Goal: Information Seeking & Learning: Understand process/instructions

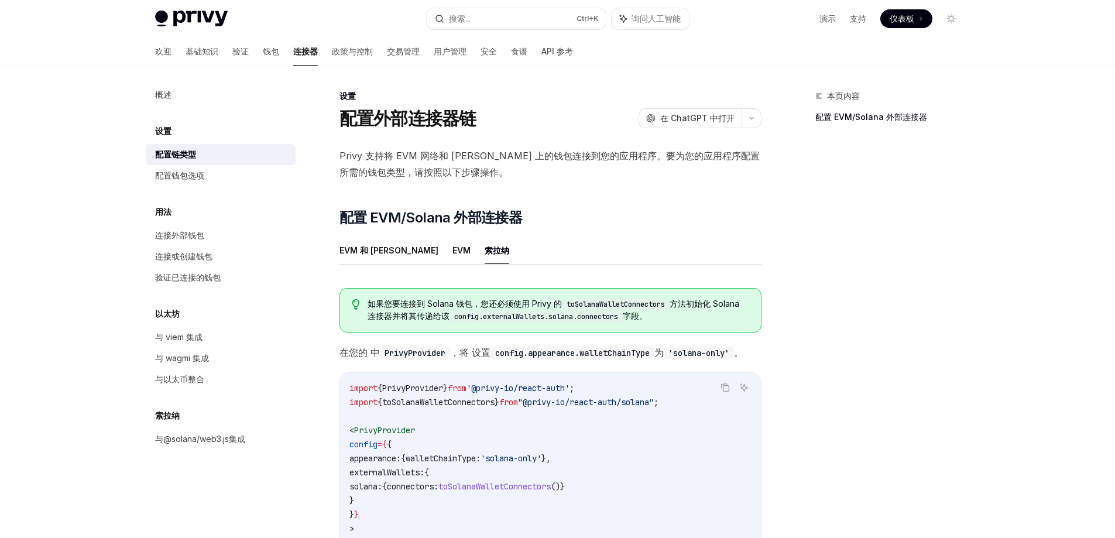
click at [293, 56] on font "连接器" at bounding box center [305, 52] width 25 height 12
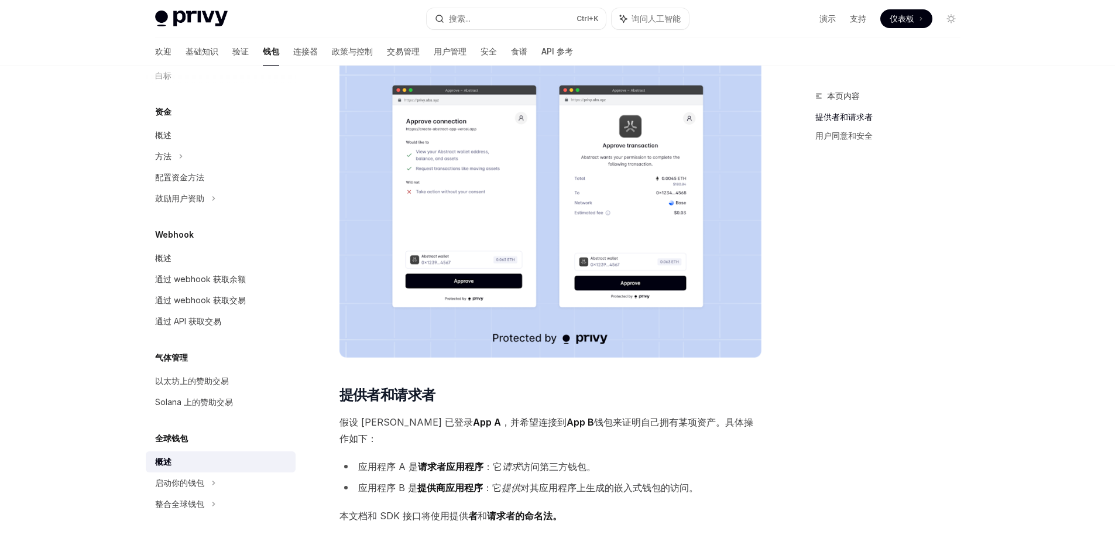
scroll to position [293, 0]
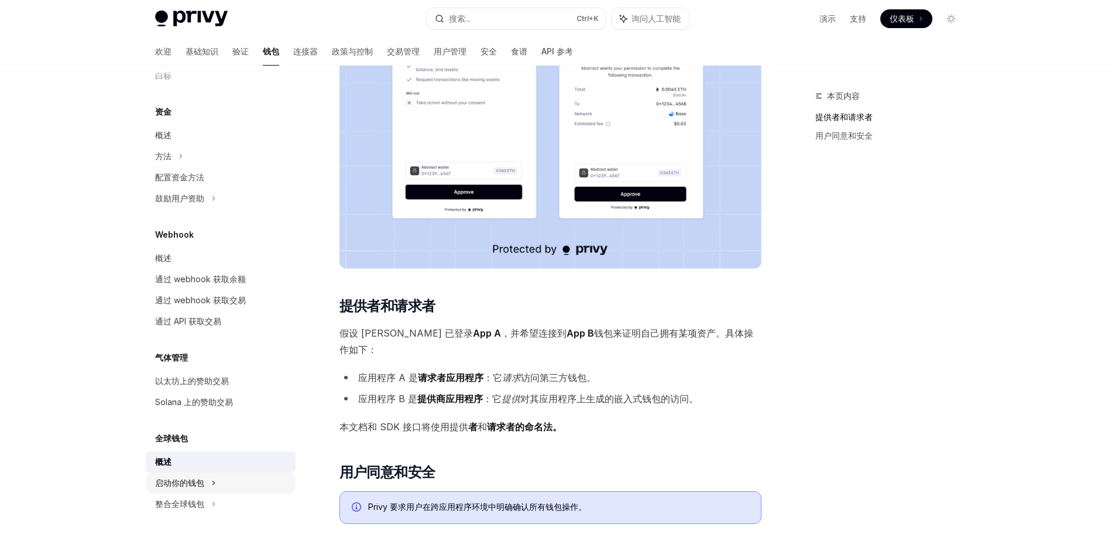
type textarea "*"
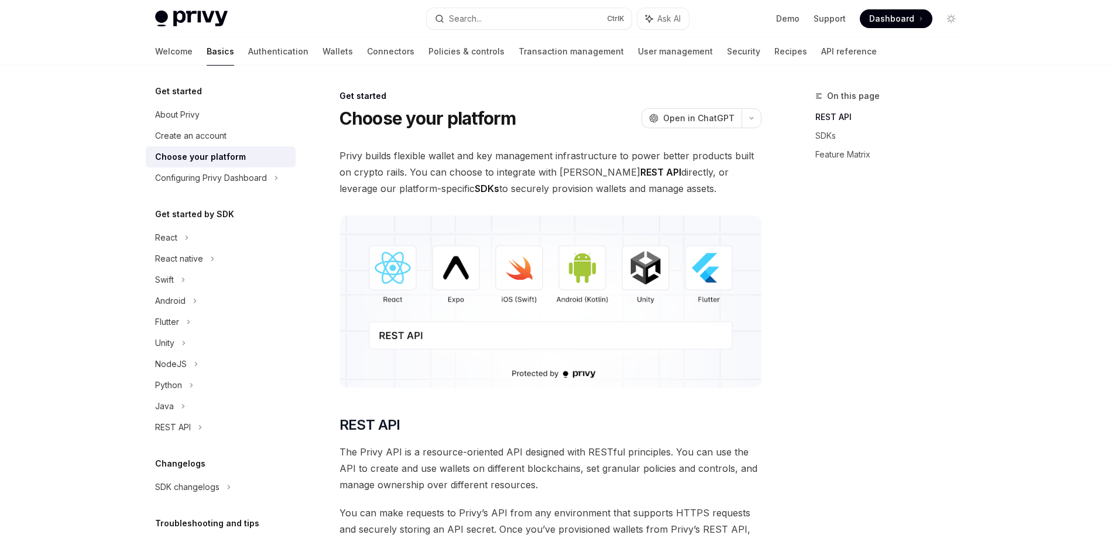
click at [408, 346] on img at bounding box center [550, 301] width 422 height 172
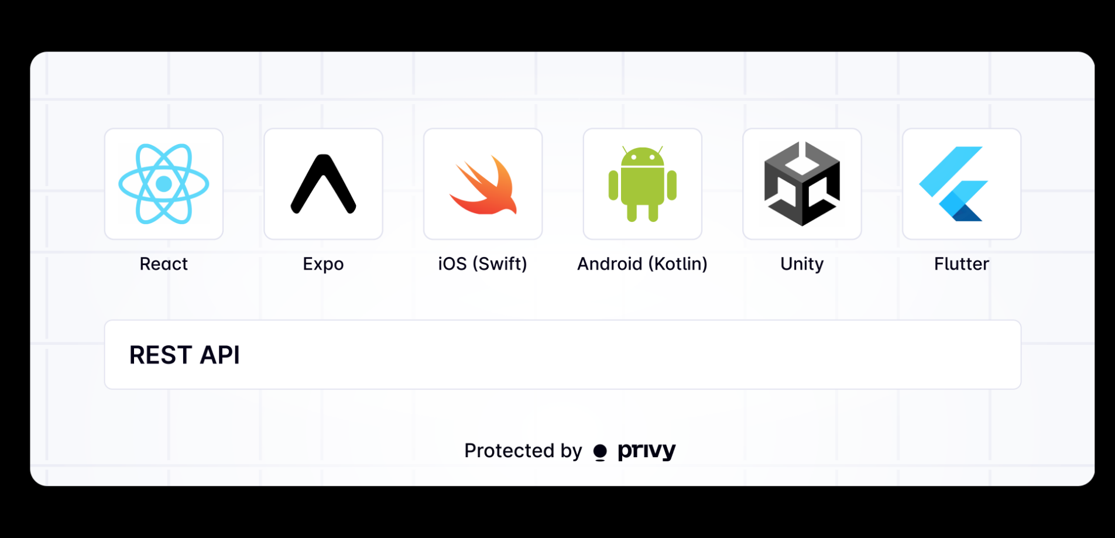
click at [409, 346] on img at bounding box center [561, 269] width 1065 height 434
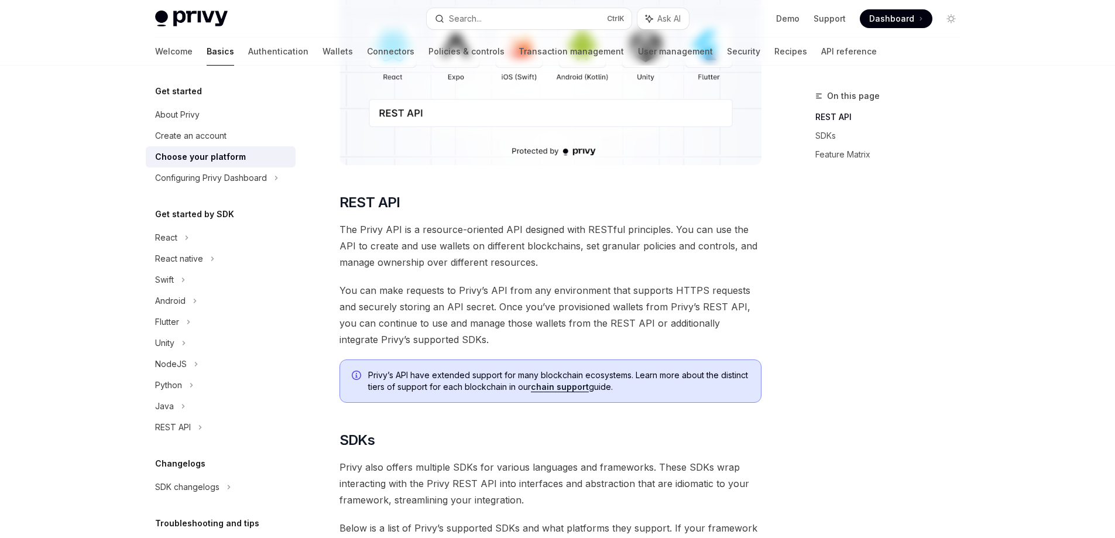
scroll to position [234, 0]
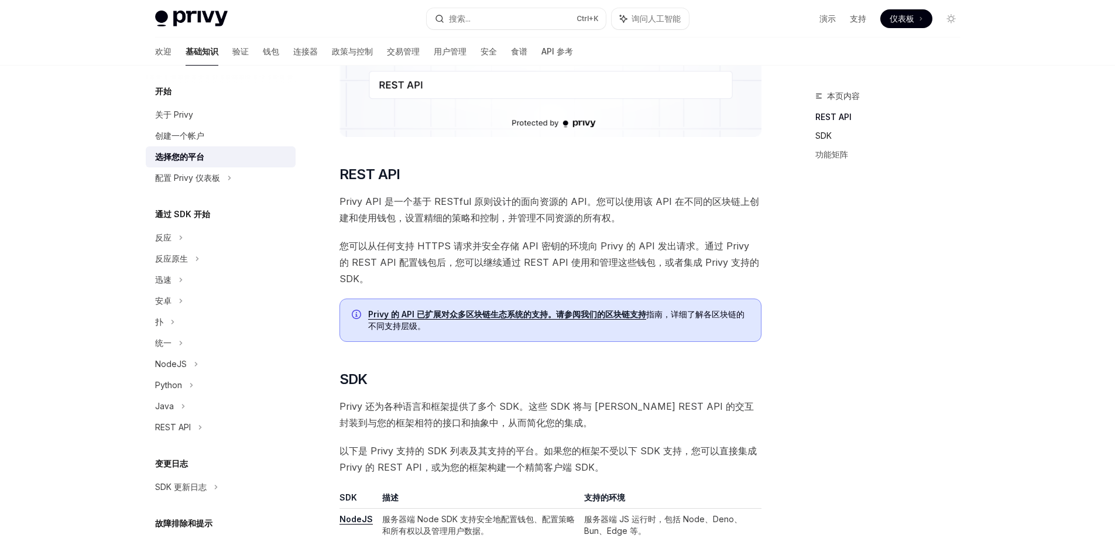
click at [820, 136] on font "SDK" at bounding box center [823, 135] width 16 height 10
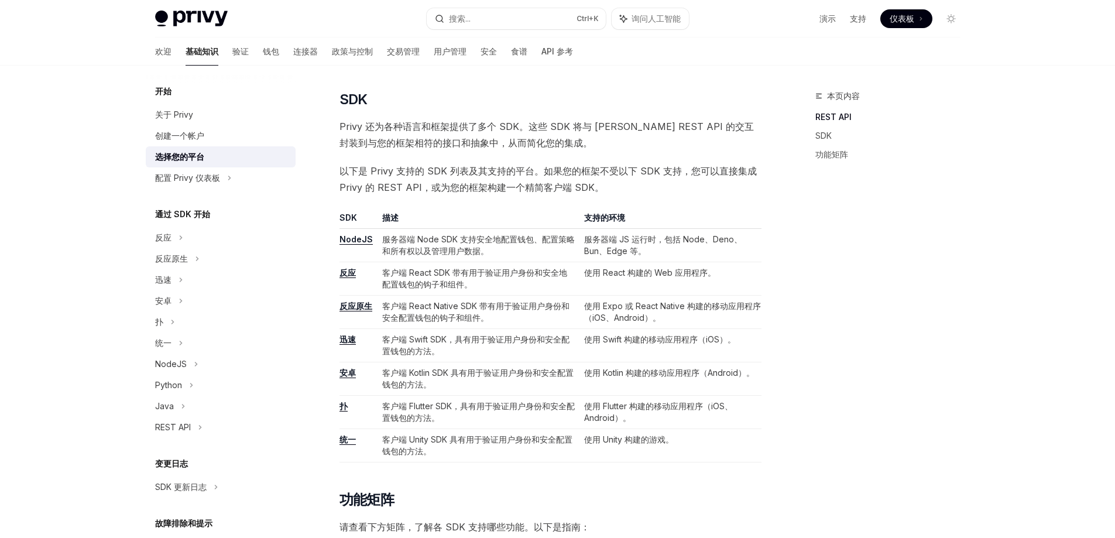
scroll to position [515, 0]
click at [365, 238] on font "NodeJS" at bounding box center [355, 238] width 33 height 10
click at [186, 54] on font "基础知识" at bounding box center [202, 51] width 33 height 10
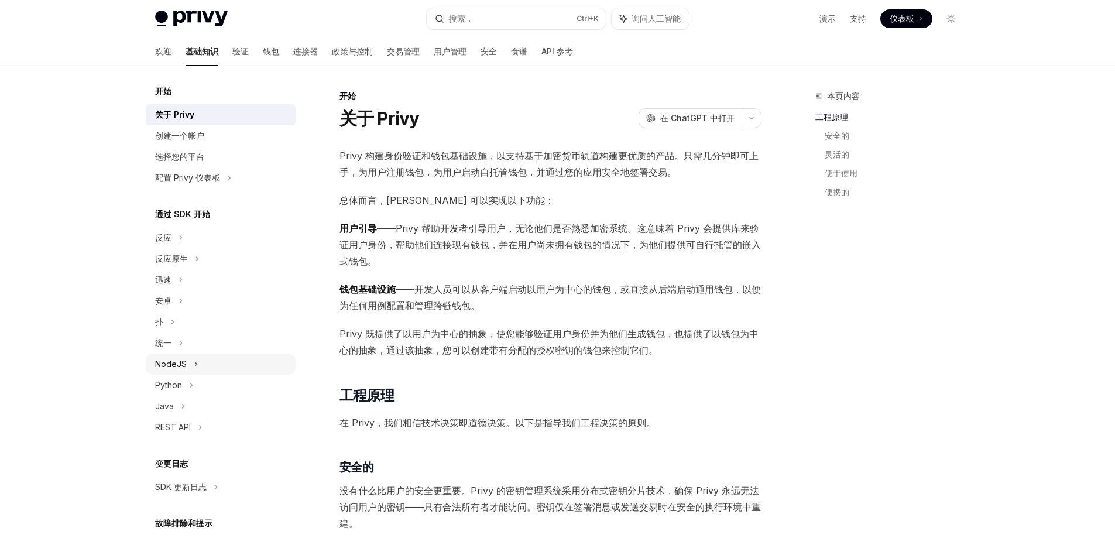
click at [181, 363] on font "NodeJS" at bounding box center [171, 364] width 32 height 10
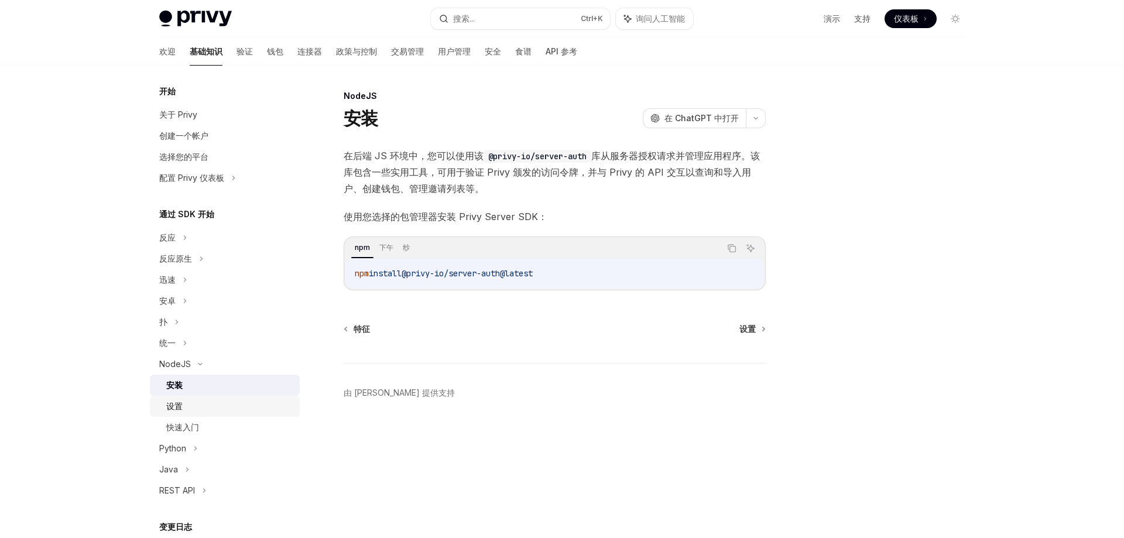
click at [190, 406] on div "设置" at bounding box center [229, 406] width 126 height 14
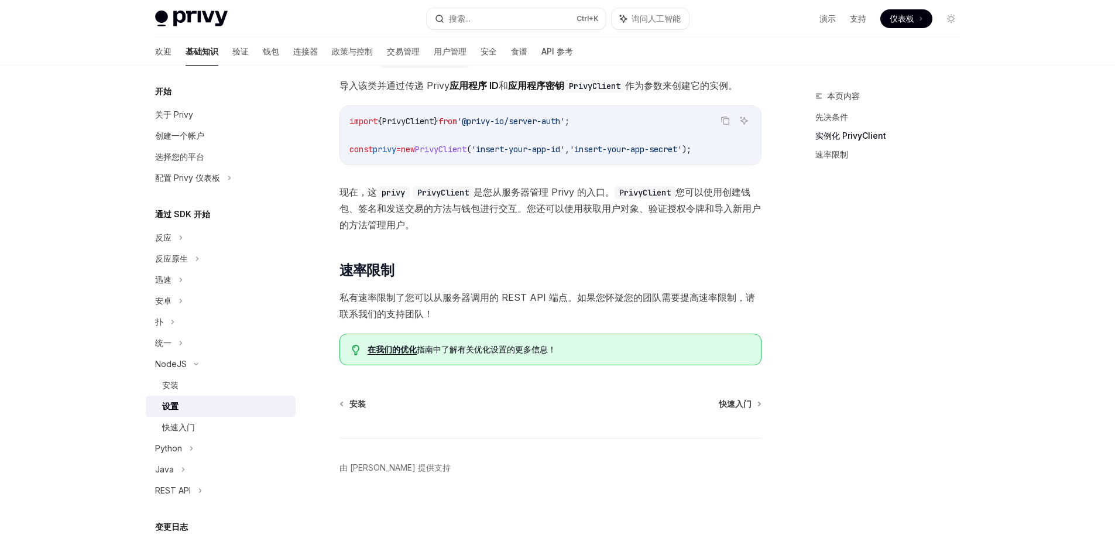
scroll to position [221, 0]
click at [187, 425] on font "快速入门" at bounding box center [178, 427] width 33 height 10
type textarea "*"
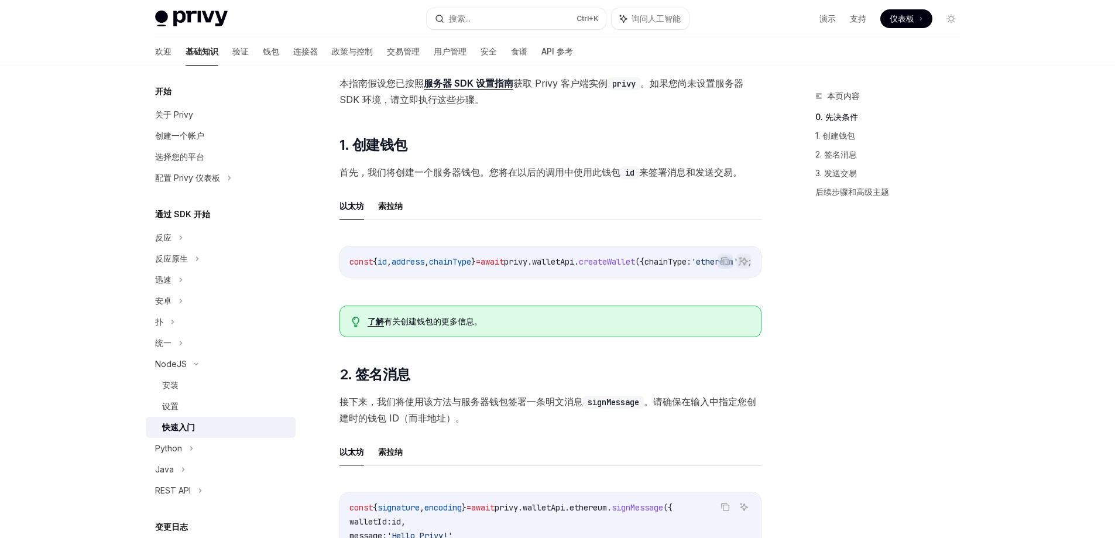
scroll to position [117, 0]
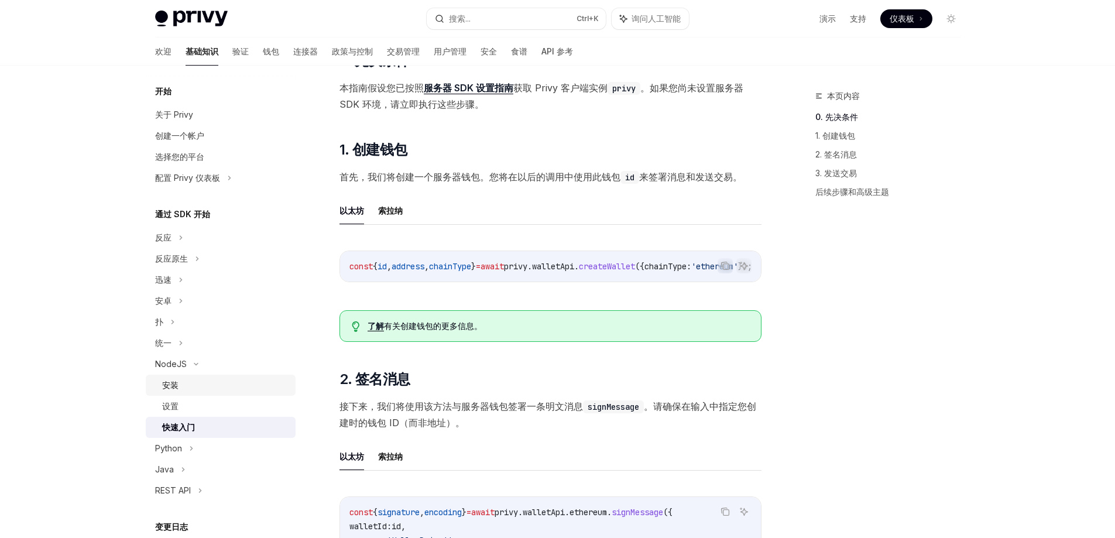
click at [173, 386] on font "安装" at bounding box center [170, 385] width 16 height 10
click at [170, 384] on font "安装" at bounding box center [170, 385] width 16 height 10
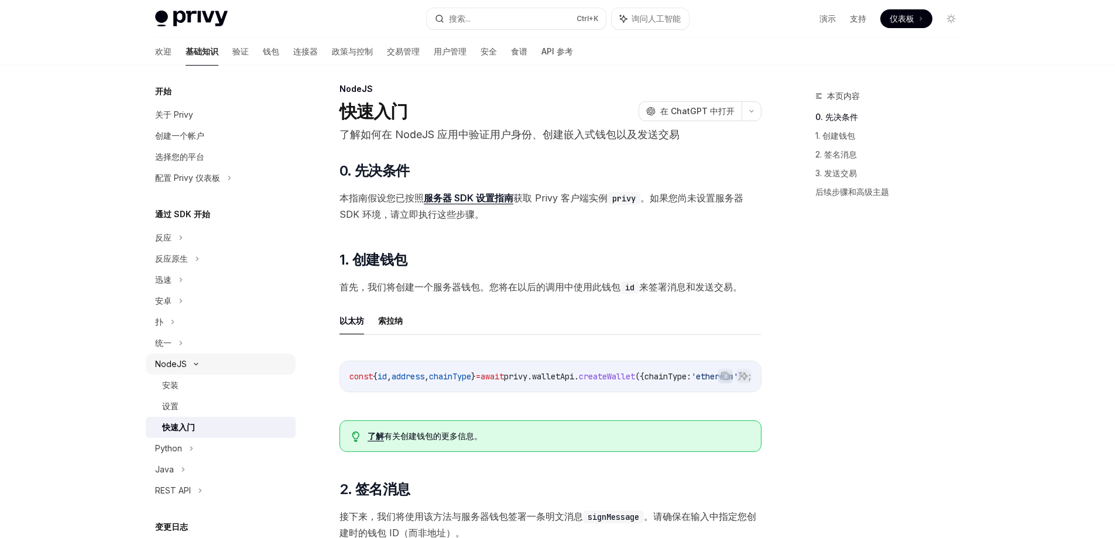
scroll to position [0, 0]
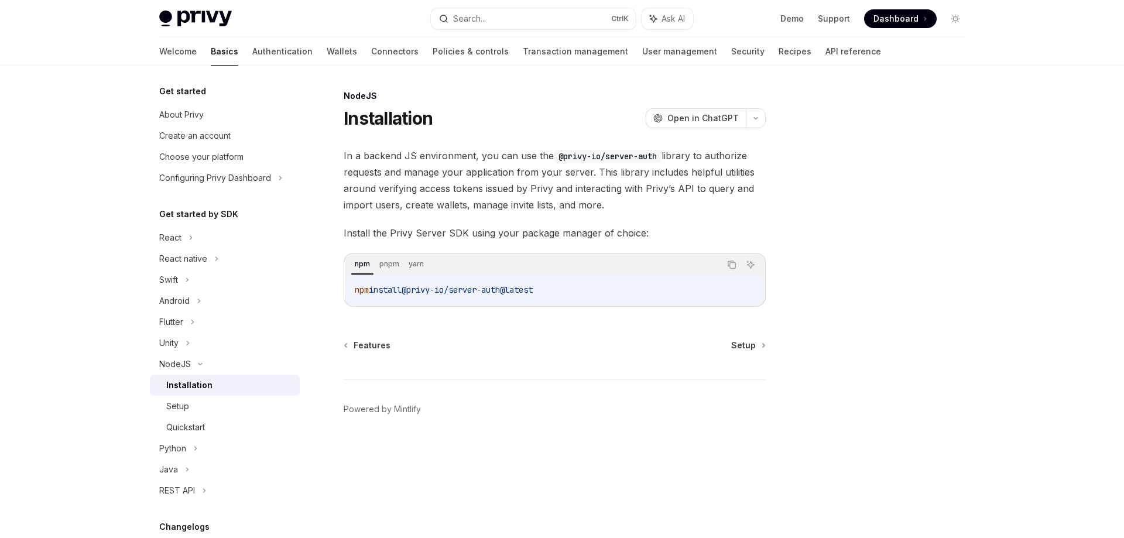
drag, startPoint x: 355, startPoint y: 288, endPoint x: 573, endPoint y: 287, distance: 218.9
click at [573, 287] on code "npm install @privy-io/server-auth@latest" at bounding box center [555, 290] width 400 height 14
copy span "npm install @privy-io/server-auth@latest"
click at [244, 387] on div "Installation" at bounding box center [229, 385] width 126 height 14
click at [747, 349] on span "Setup" at bounding box center [743, 345] width 25 height 12
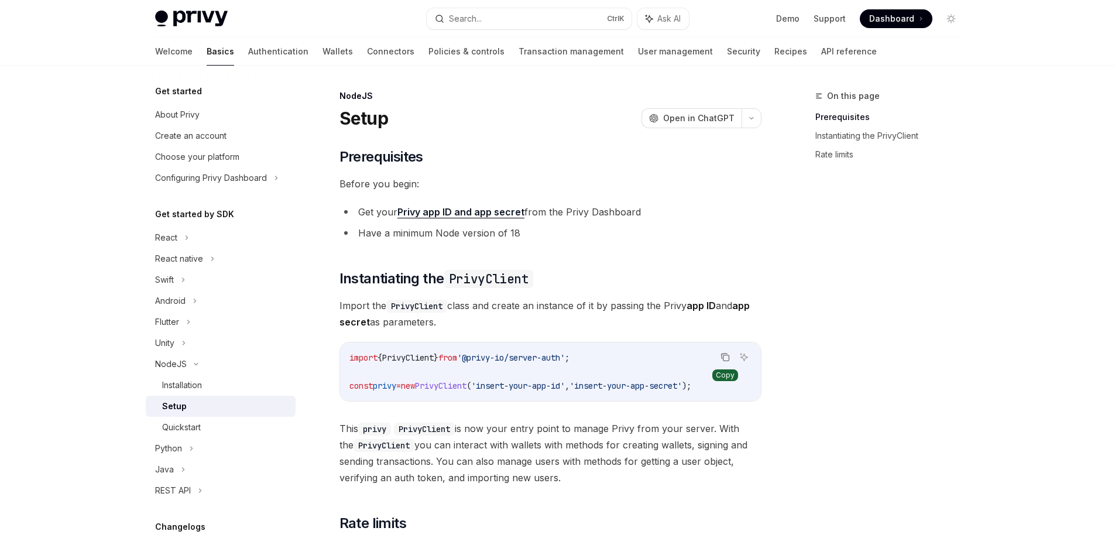
click at [727, 358] on icon "Copy the contents from the code block" at bounding box center [724, 356] width 9 height 9
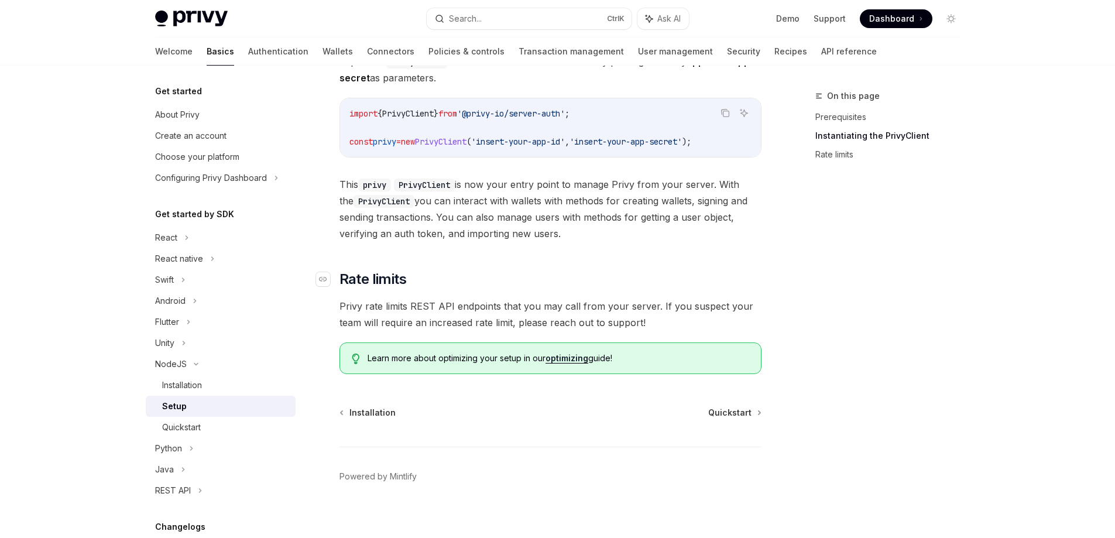
scroll to position [254, 0]
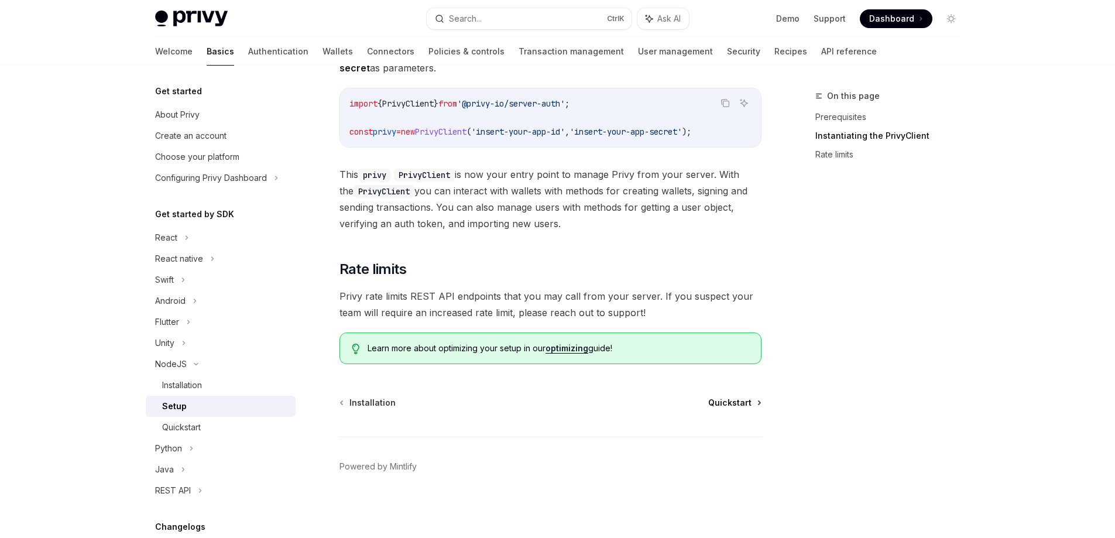
click at [747, 401] on span "Quickstart" at bounding box center [729, 403] width 43 height 12
type textarea "*"
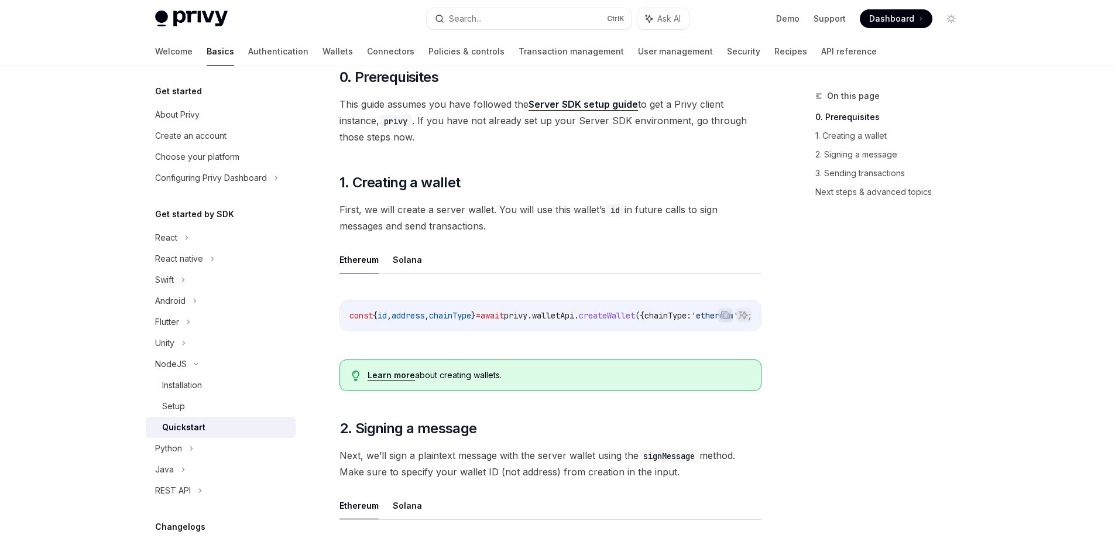
scroll to position [0, 74]
click at [729, 317] on icon "Copy the contents from the code block" at bounding box center [726, 316] width 6 height 6
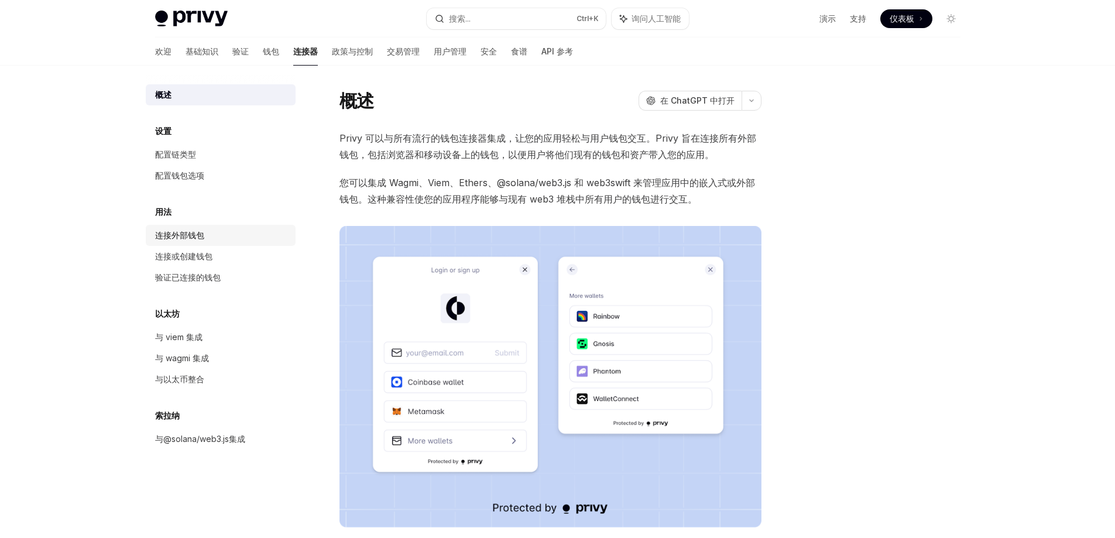
click at [183, 234] on font "连接外部钱包" at bounding box center [179, 235] width 49 height 10
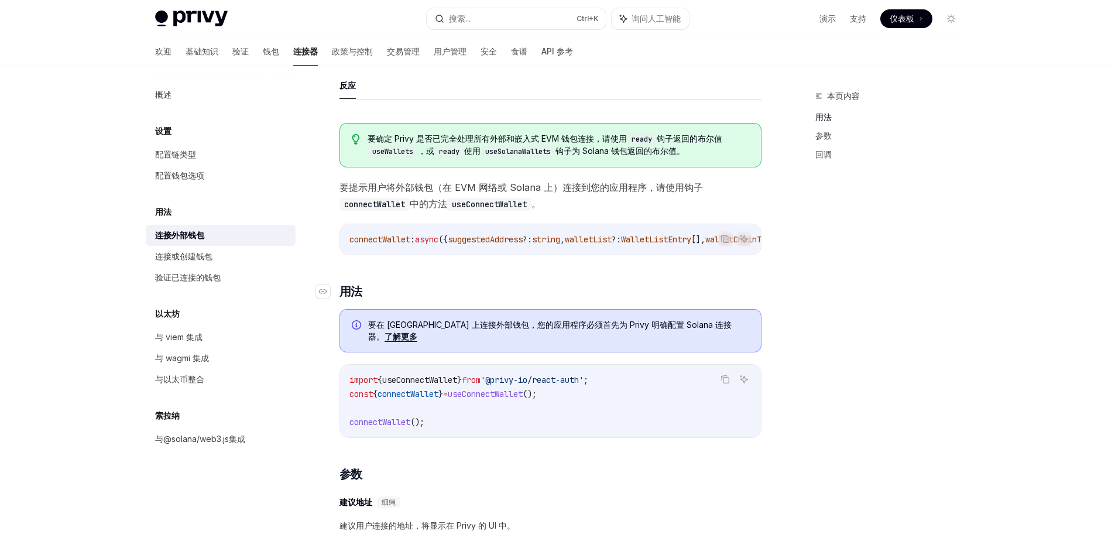
scroll to position [59, 0]
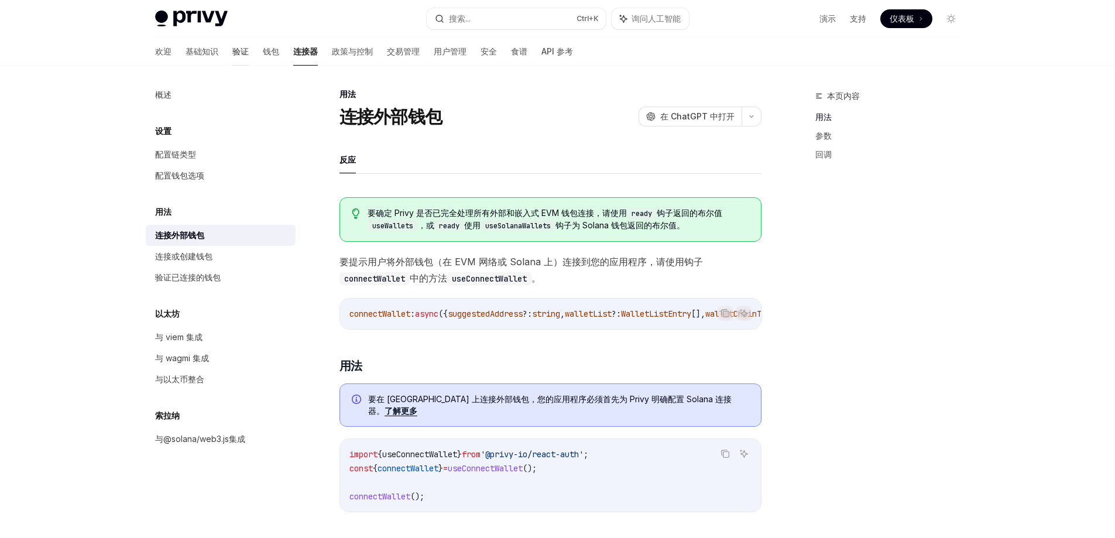
scroll to position [0, 0]
click at [186, 51] on font "基础知识" at bounding box center [202, 51] width 33 height 10
type textarea "*"
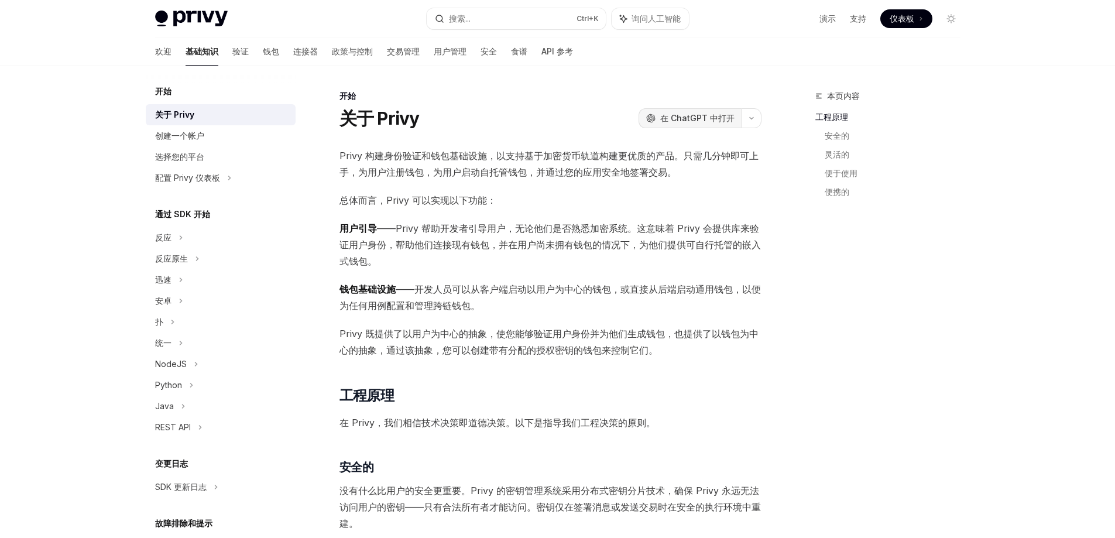
click at [714, 121] on font "在 ChatGPT 中打开" at bounding box center [697, 118] width 74 height 10
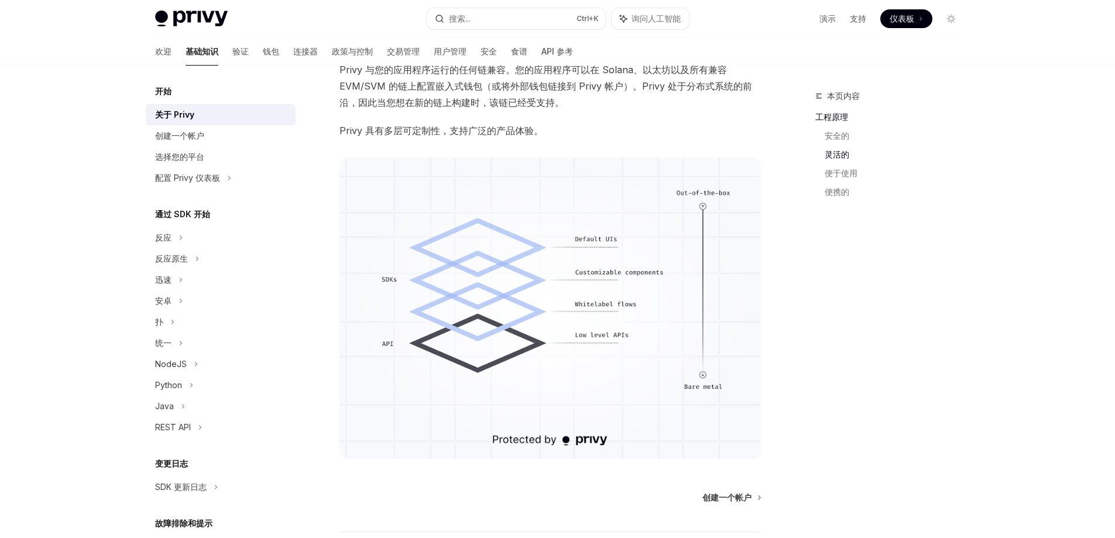
scroll to position [829, 0]
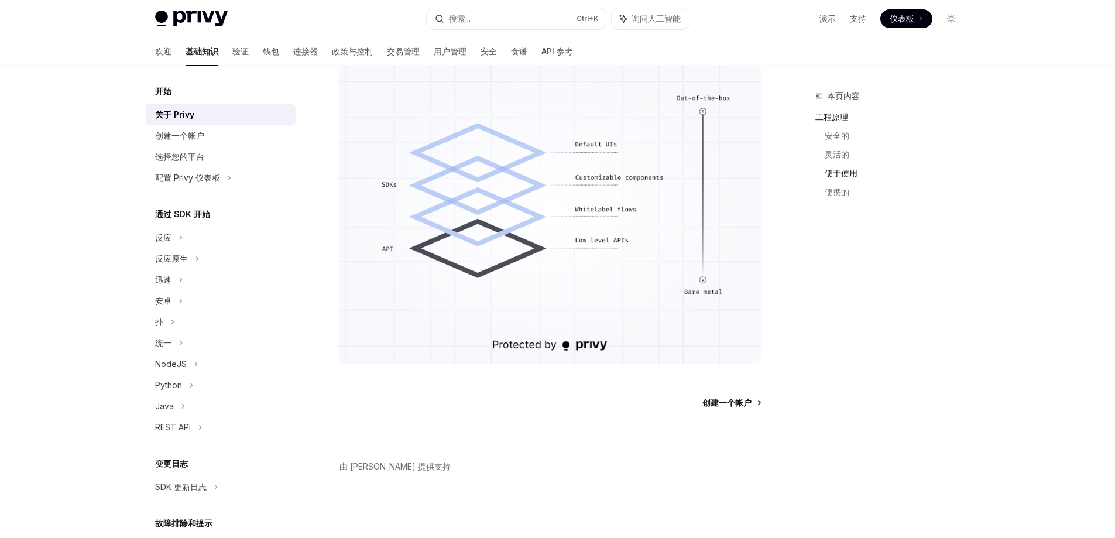
click at [729, 400] on font "创建一个帐户" at bounding box center [726, 402] width 49 height 10
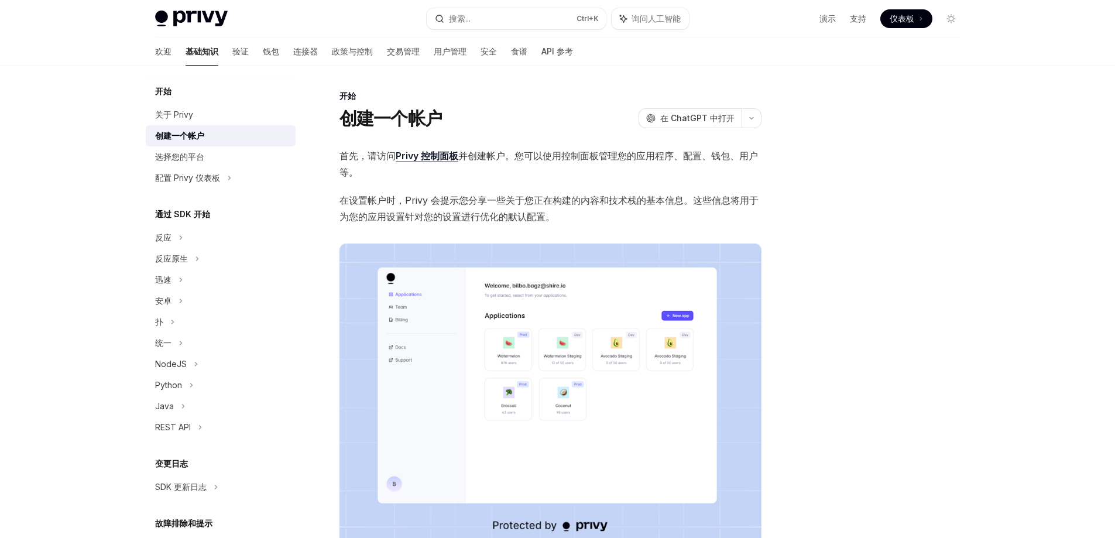
click at [447, 156] on font "Privy 控制面板" at bounding box center [427, 156] width 63 height 12
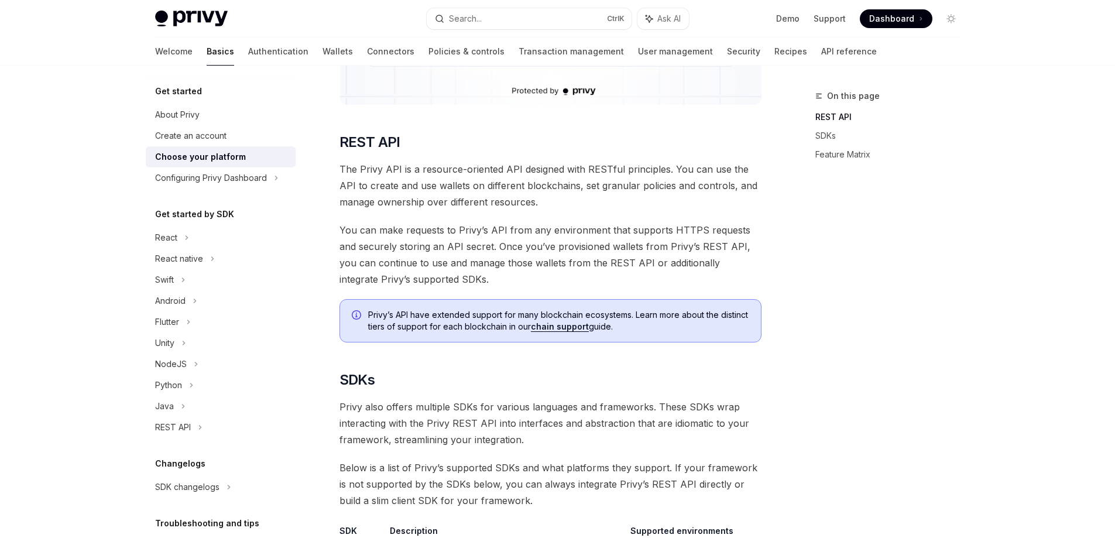
scroll to position [234, 0]
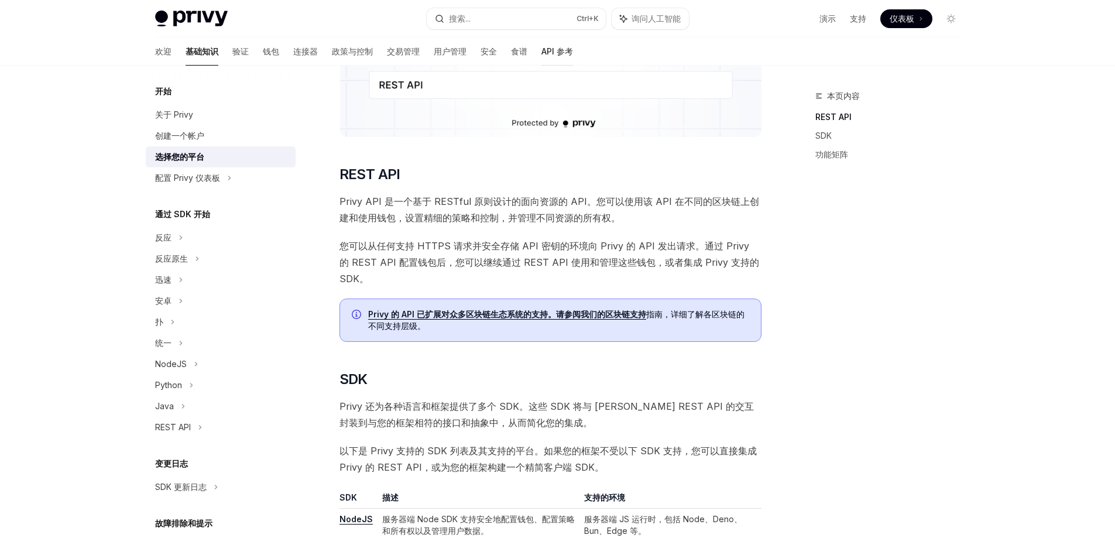
click at [541, 57] on link "API 参考" at bounding box center [557, 51] width 32 height 28
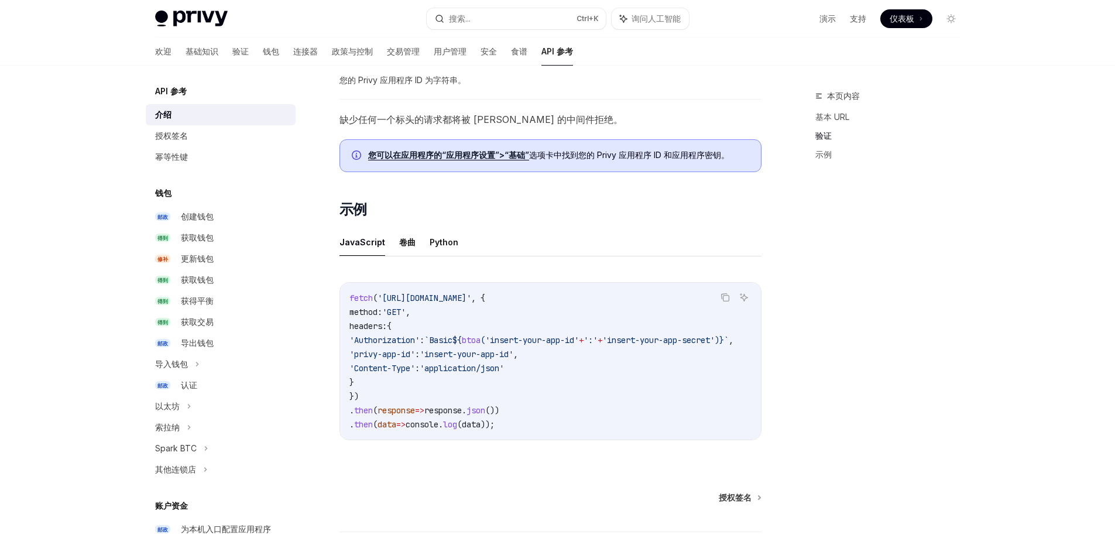
scroll to position [585, 0]
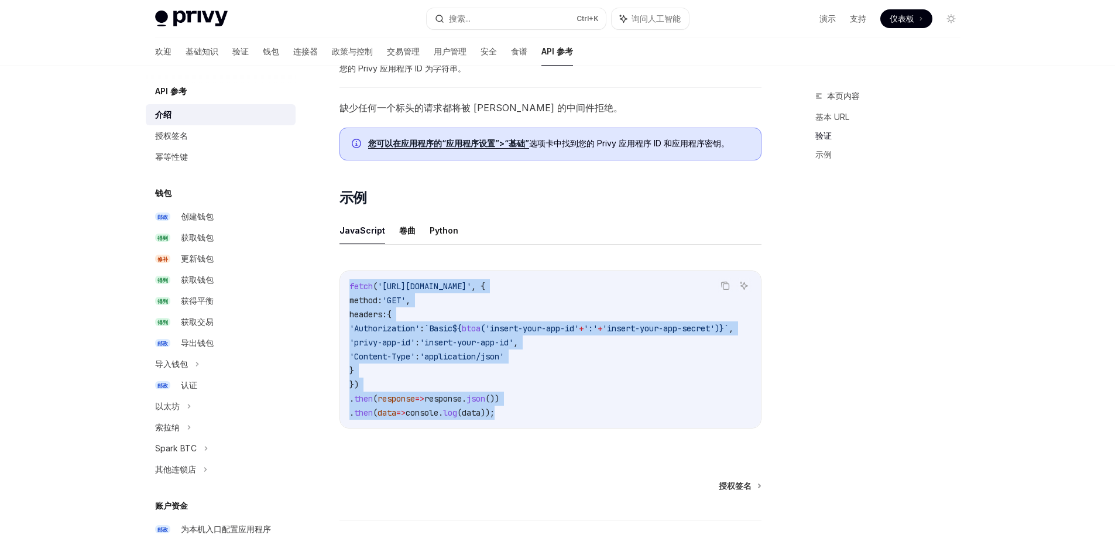
drag, startPoint x: 520, startPoint y: 417, endPoint x: 351, endPoint y: 280, distance: 217.2
click at [351, 280] on code "fetch ( '[URL][DOMAIN_NAME]' , { method: 'GET' , headers: { 'Authorization' : `…" at bounding box center [555, 349] width 412 height 140
copy code "fetch ( '[URL][DOMAIN_NAME]' , { method: 'GET' , headers: { 'Authorization' : `…"
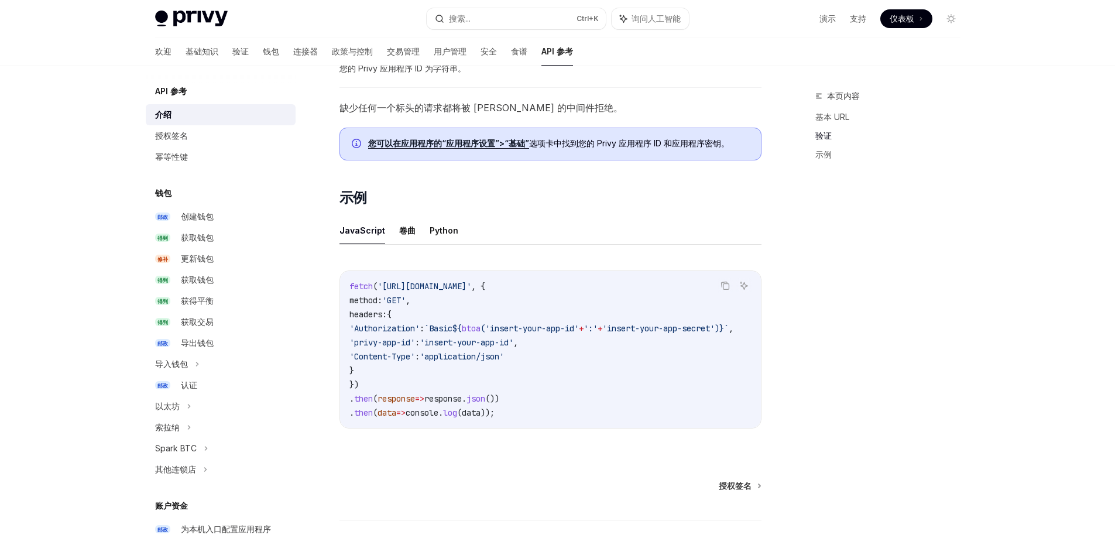
click at [511, 465] on div "API 参考 介绍 OpenAI 在 ChatGPT 中打开 Privy REST API 入门 OpenAI 在 ChatGPT 中打开 Privy 提供底…" at bounding box center [441, 62] width 646 height 1117
click at [173, 137] on font "授权签名" at bounding box center [171, 135] width 33 height 10
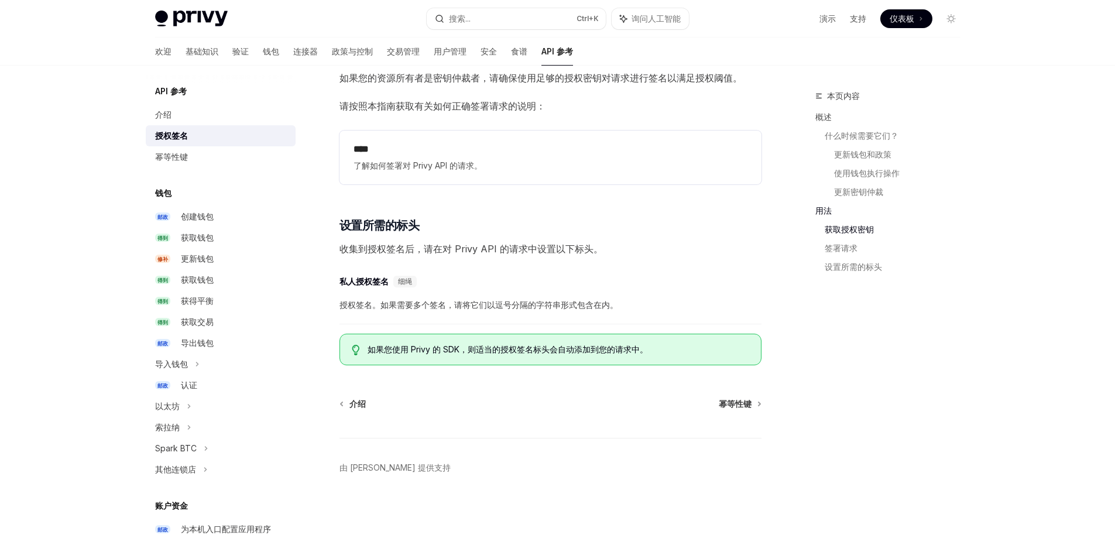
scroll to position [1677, 0]
click at [412, 279] on font "细绳" at bounding box center [405, 280] width 14 height 9
click at [328, 285] on div "导航至标题" at bounding box center [323, 281] width 14 height 14
click at [837, 97] on font "本页内容" at bounding box center [843, 96] width 33 height 10
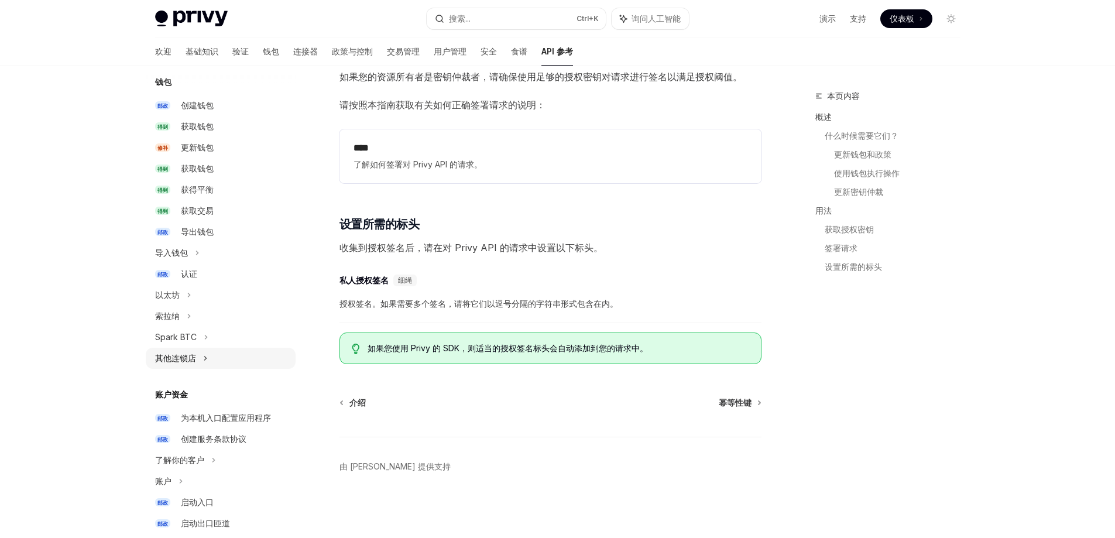
scroll to position [117, 0]
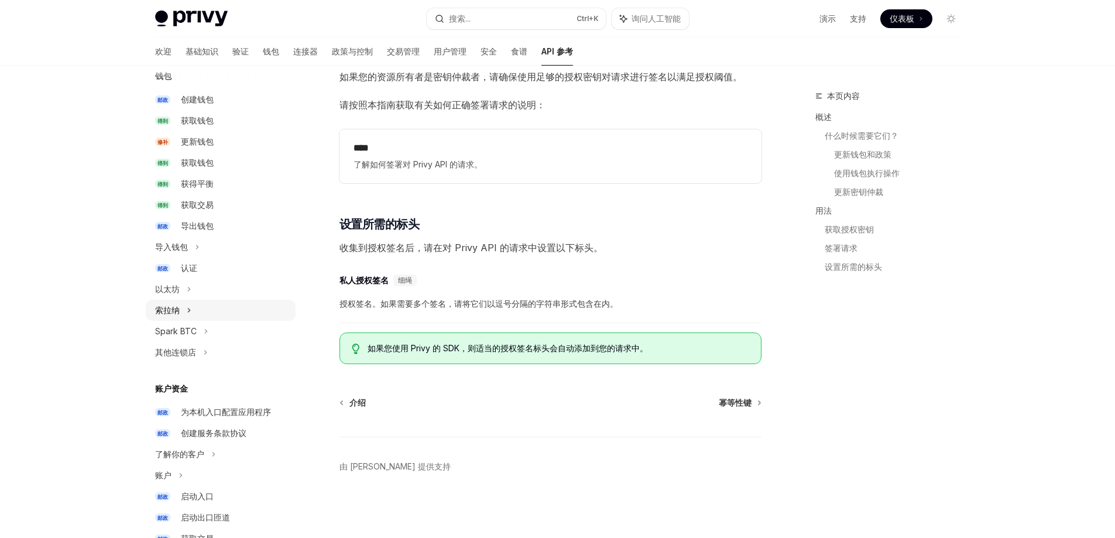
click at [180, 308] on div "索拉纳" at bounding box center [221, 310] width 150 height 21
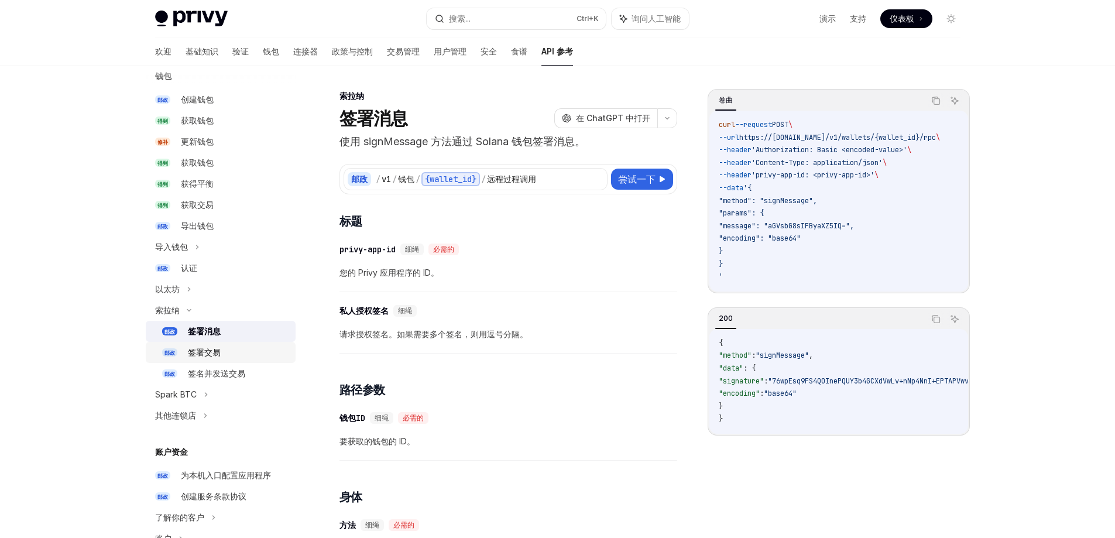
click at [224, 348] on div "签署交易" at bounding box center [238, 352] width 101 height 14
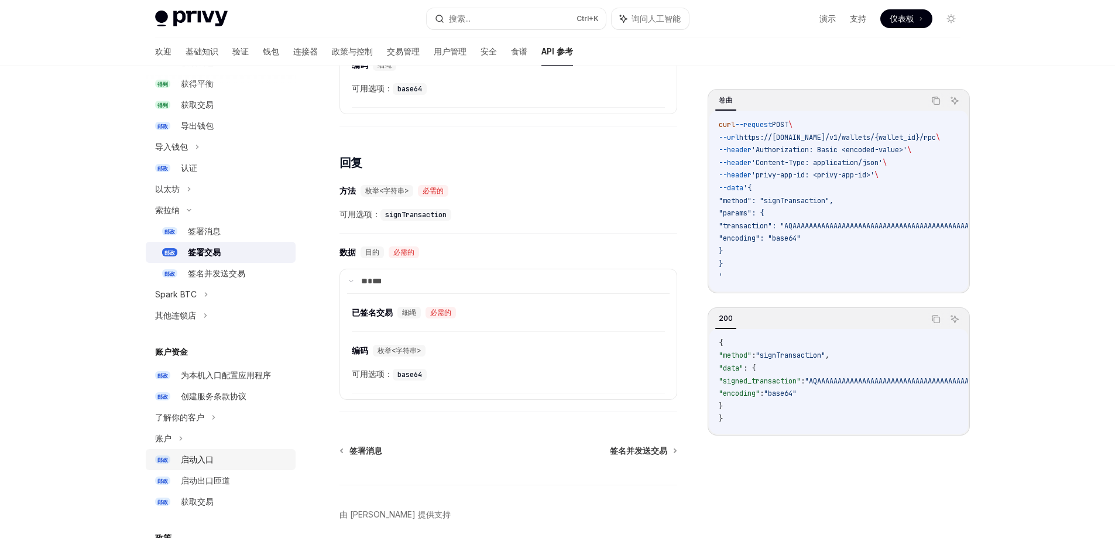
scroll to position [234, 0]
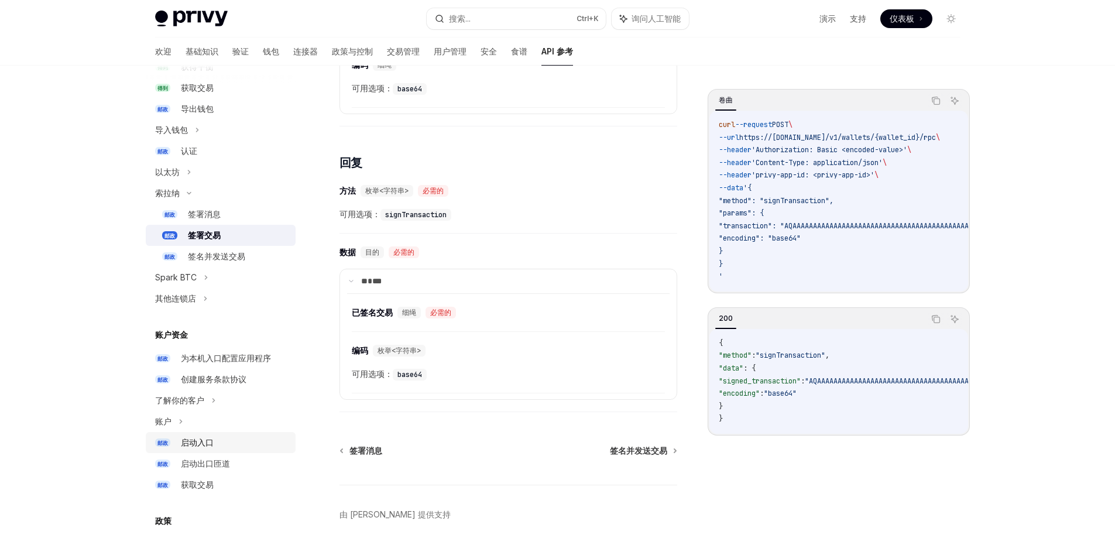
click at [225, 442] on div "启动入口" at bounding box center [235, 442] width 108 height 14
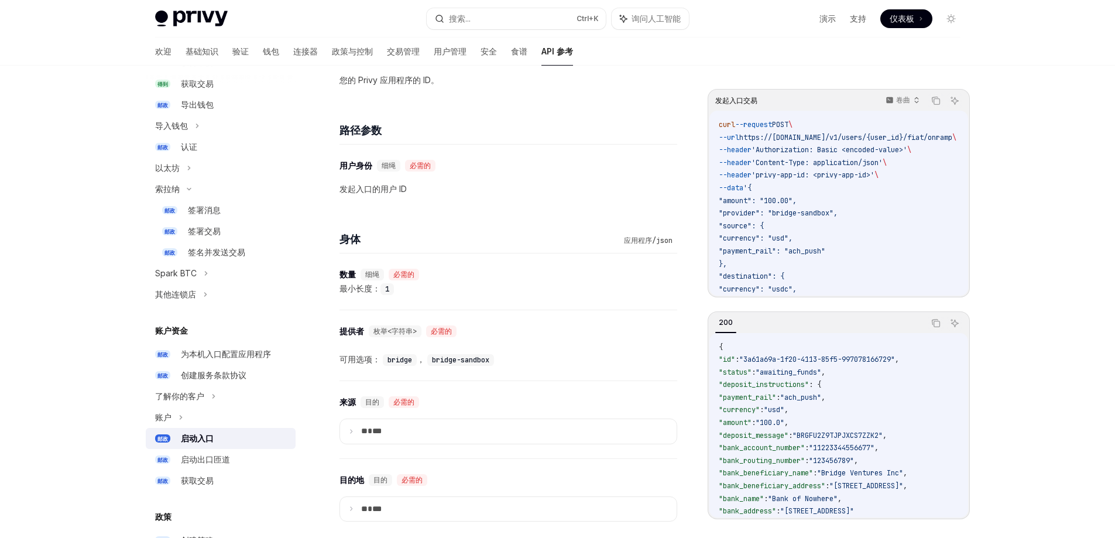
scroll to position [293, 0]
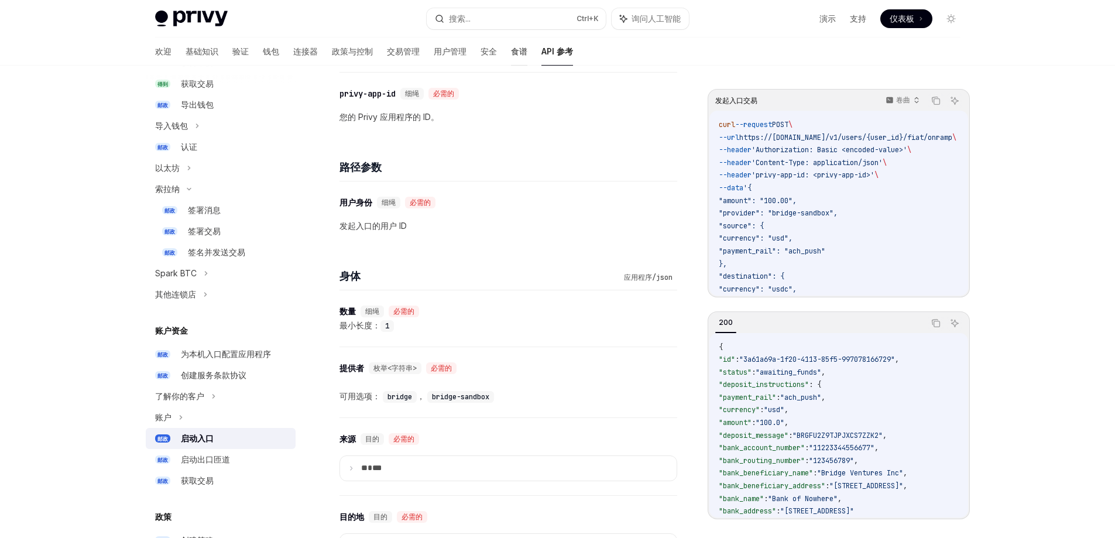
click at [511, 53] on font "食谱" at bounding box center [519, 51] width 16 height 10
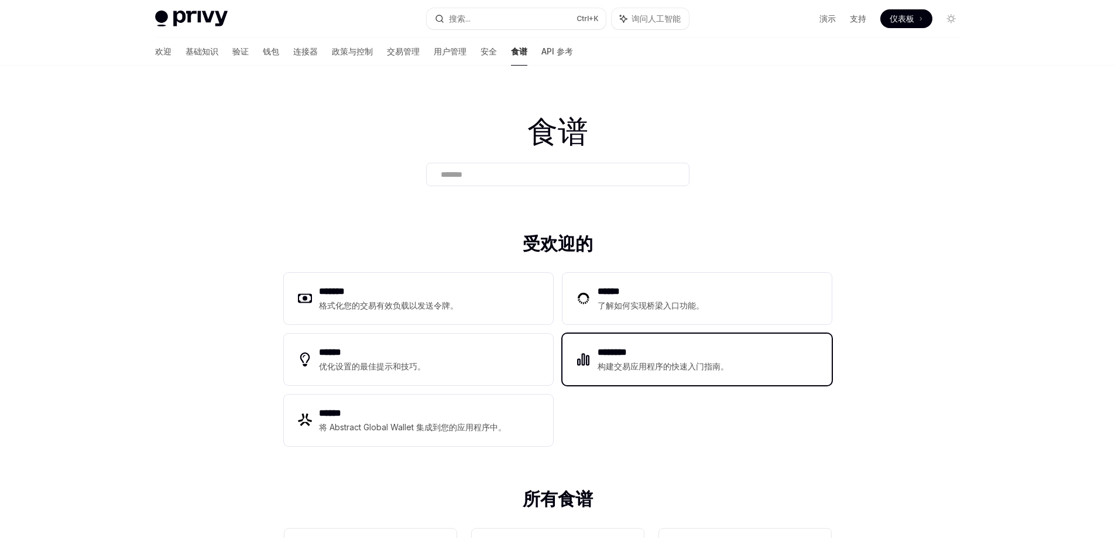
click at [614, 356] on font "********" at bounding box center [611, 352] width 29 height 9
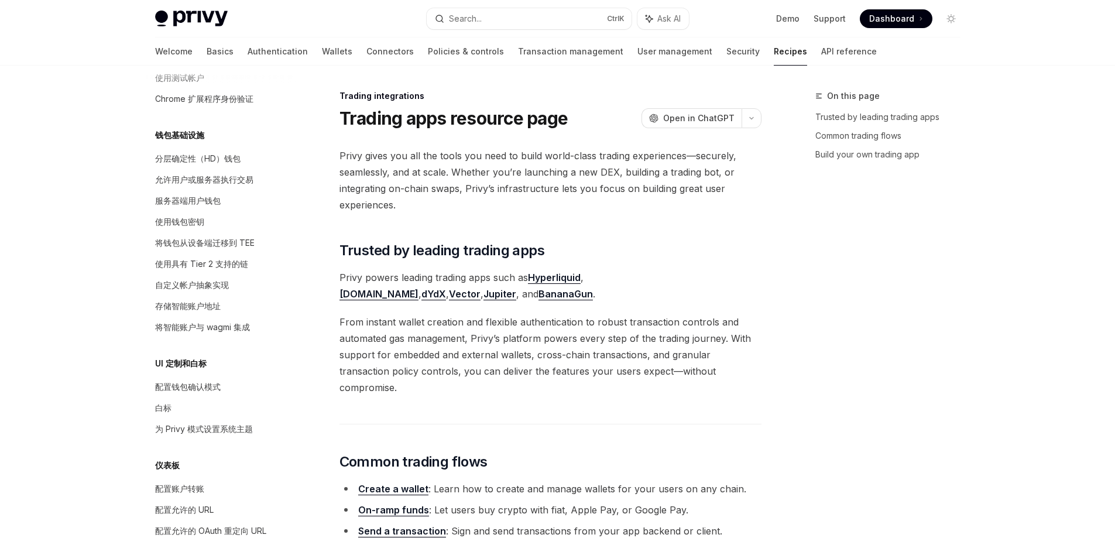
scroll to position [885, 0]
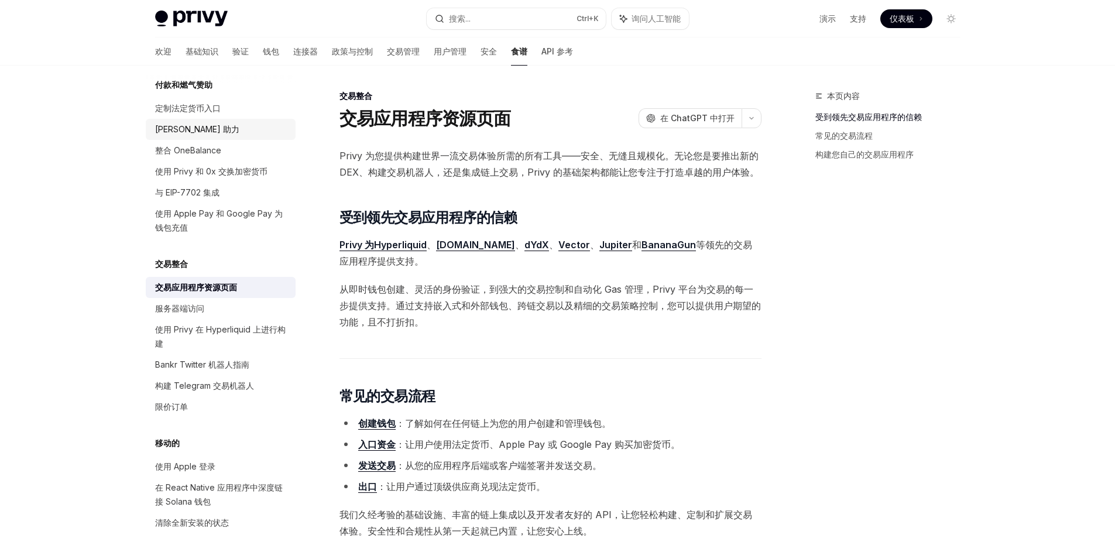
click at [175, 134] on font "[PERSON_NAME] 助力" at bounding box center [197, 129] width 84 height 10
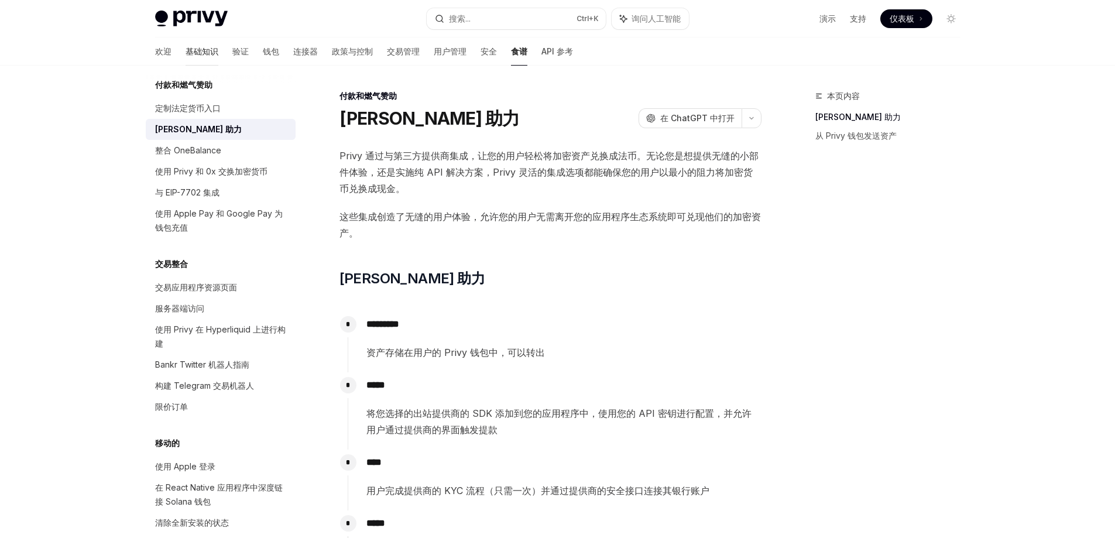
click at [186, 50] on font "基础知识" at bounding box center [202, 51] width 33 height 10
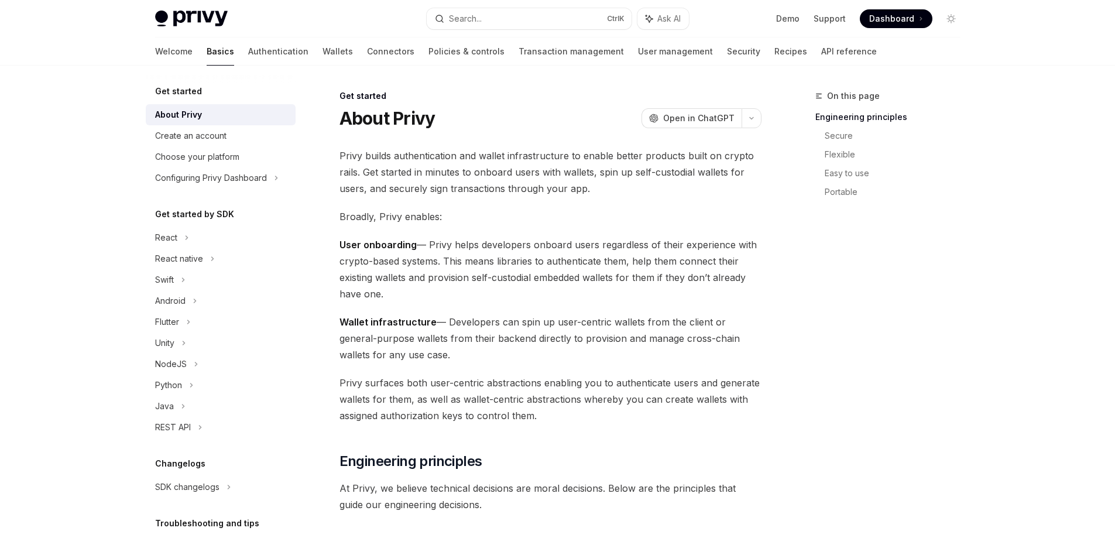
click at [207, 50] on link "Basics" at bounding box center [221, 51] width 28 height 28
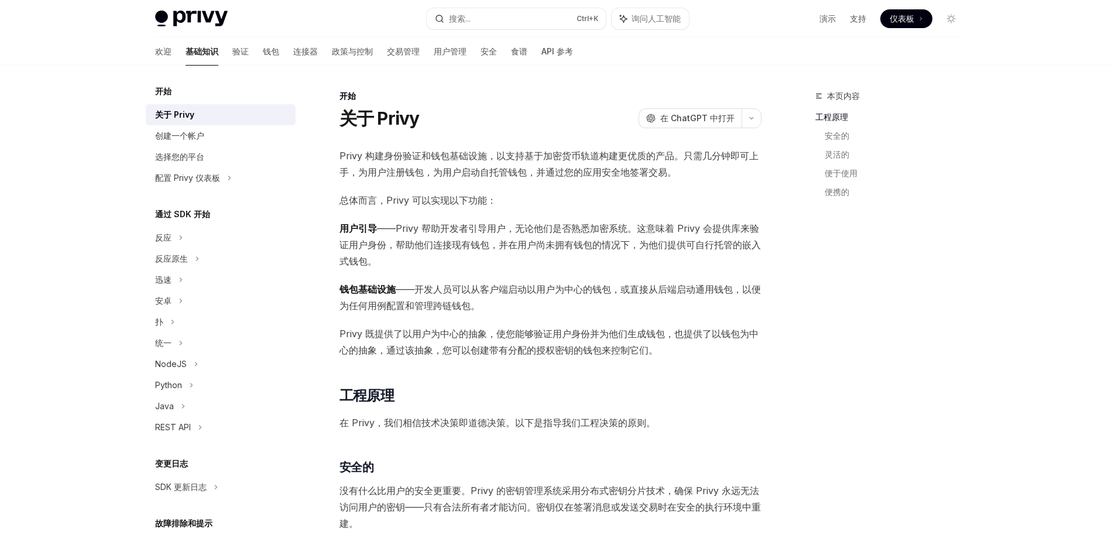
type textarea "*"
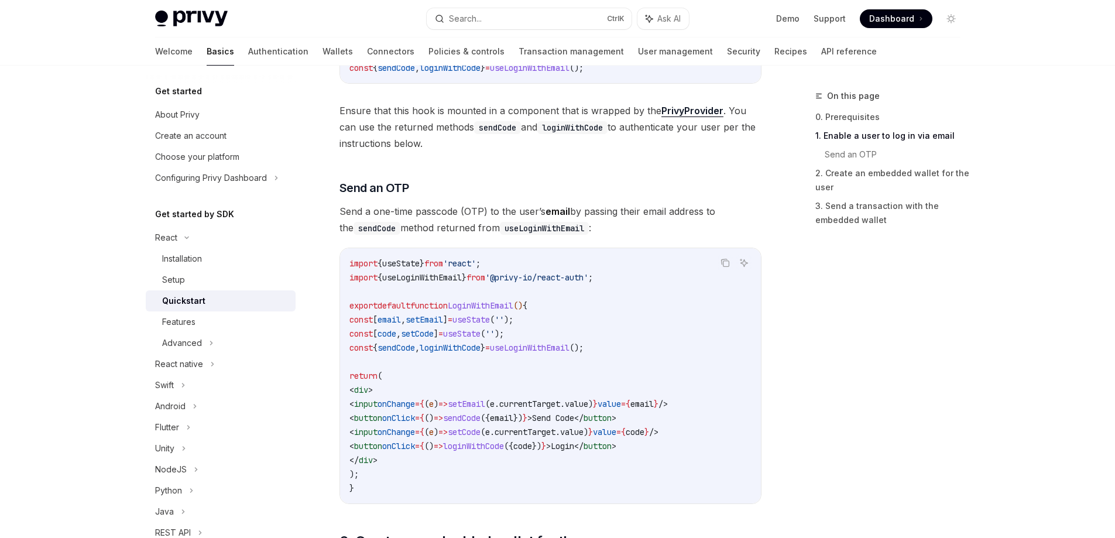
scroll to position [410, 0]
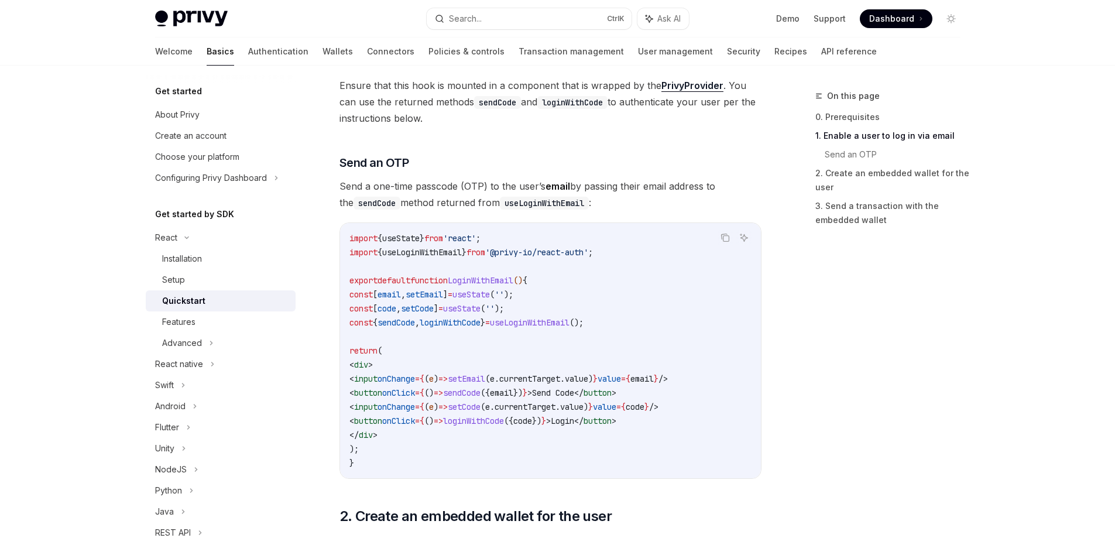
click at [480, 394] on span "sendCode" at bounding box center [461, 392] width 37 height 11
copy span "sendCode"
click at [475, 324] on span "loginWithCode" at bounding box center [450, 322] width 61 height 11
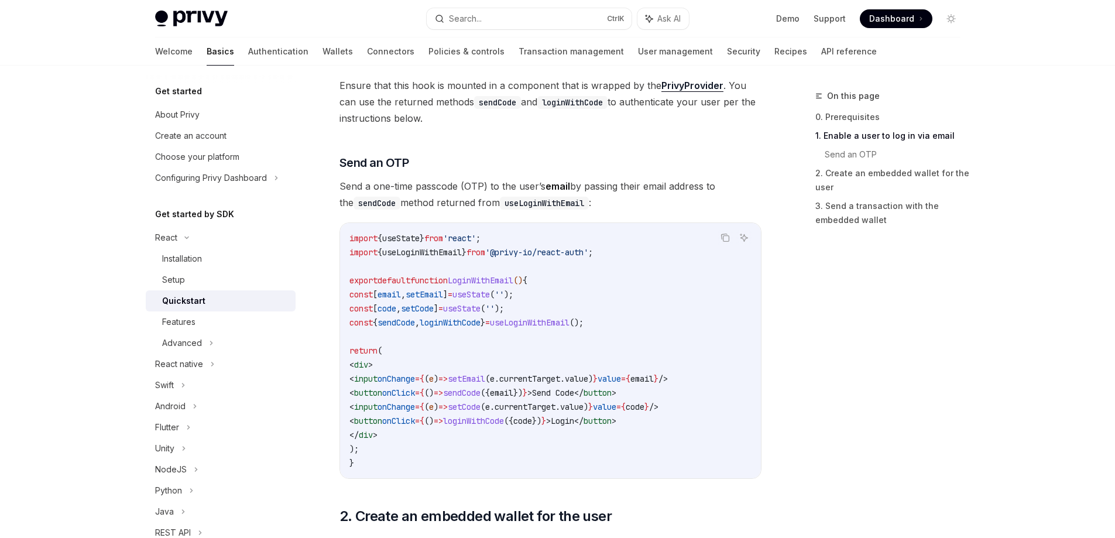
click at [547, 338] on code "import { useState } from 'react' ; import { useLoginWithEmail } from '@privy-io…" at bounding box center [550, 350] width 402 height 239
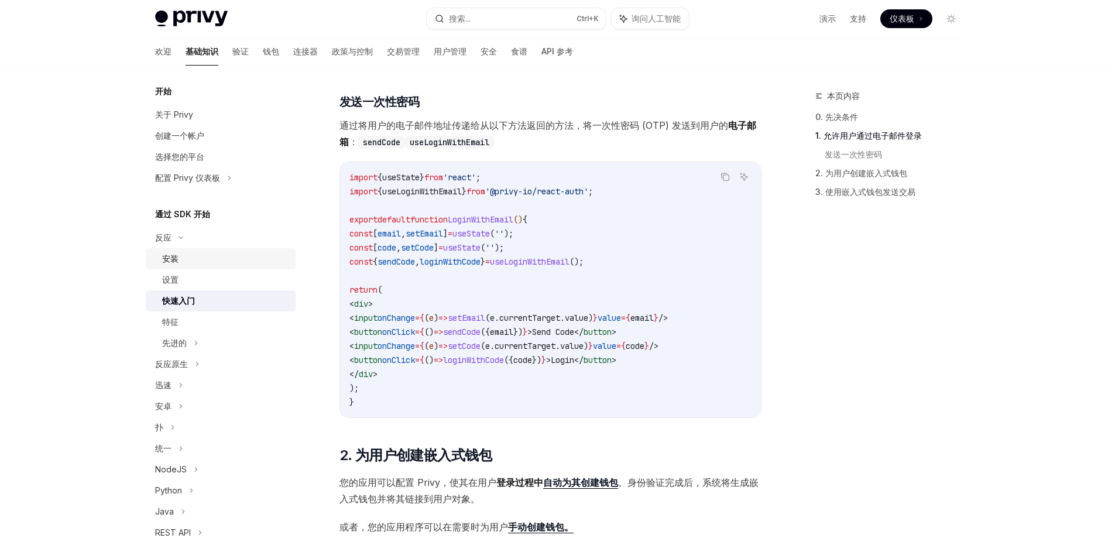
click at [176, 262] on font "安装" at bounding box center [170, 258] width 16 height 10
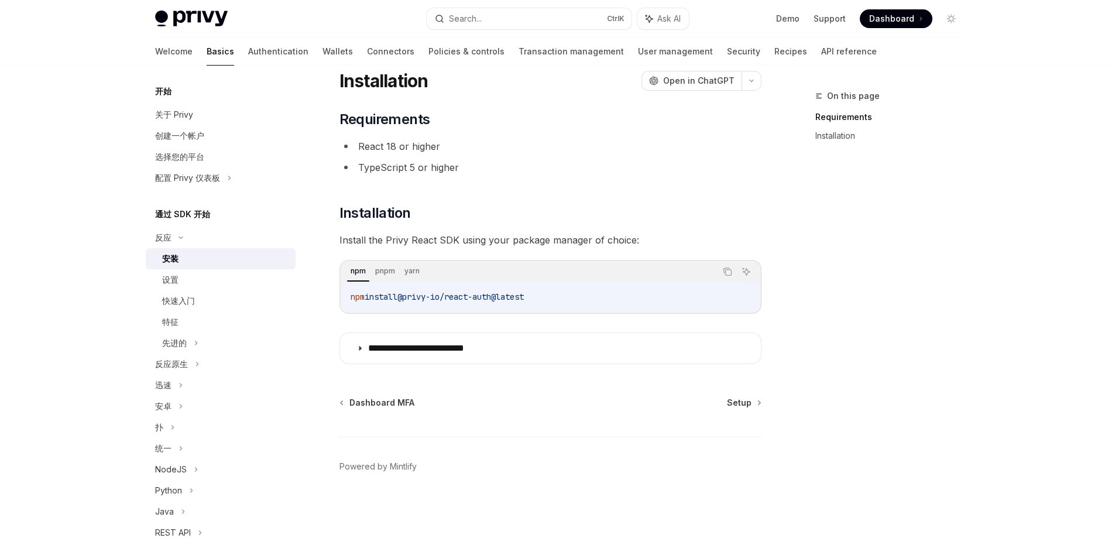
scroll to position [37, 0]
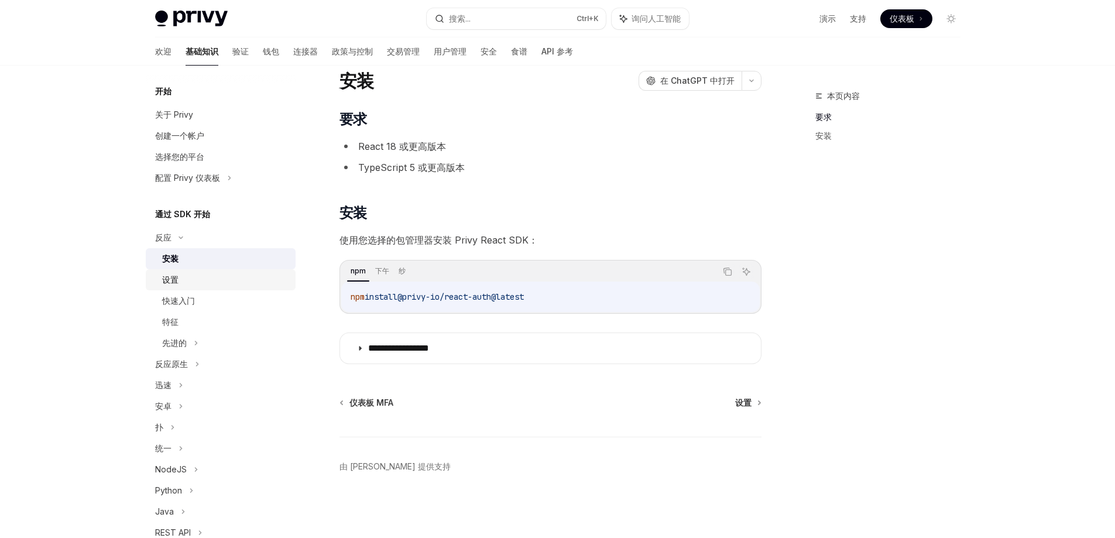
click at [182, 281] on div "设置" at bounding box center [225, 280] width 126 height 14
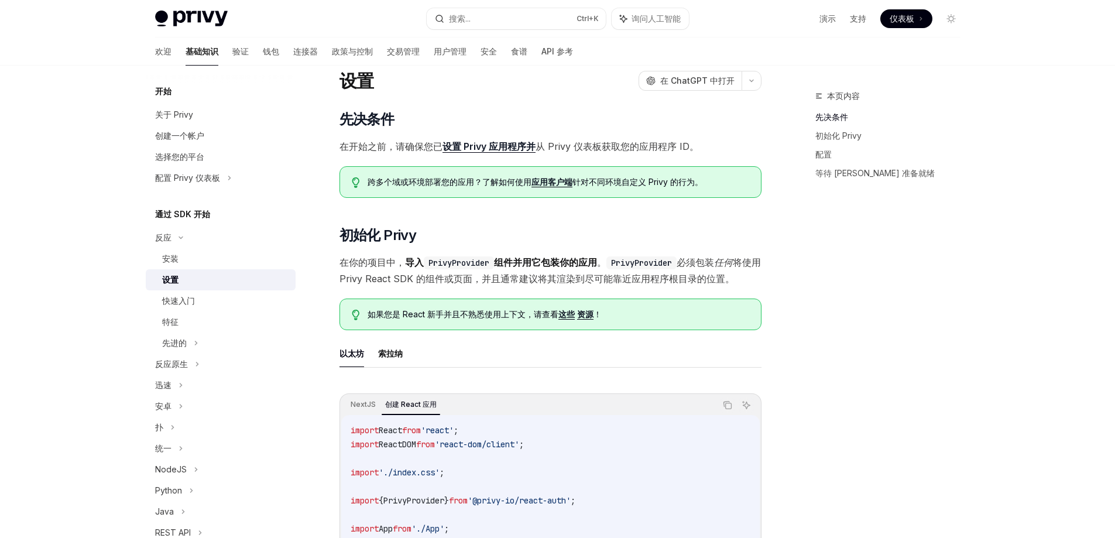
type textarea "*"
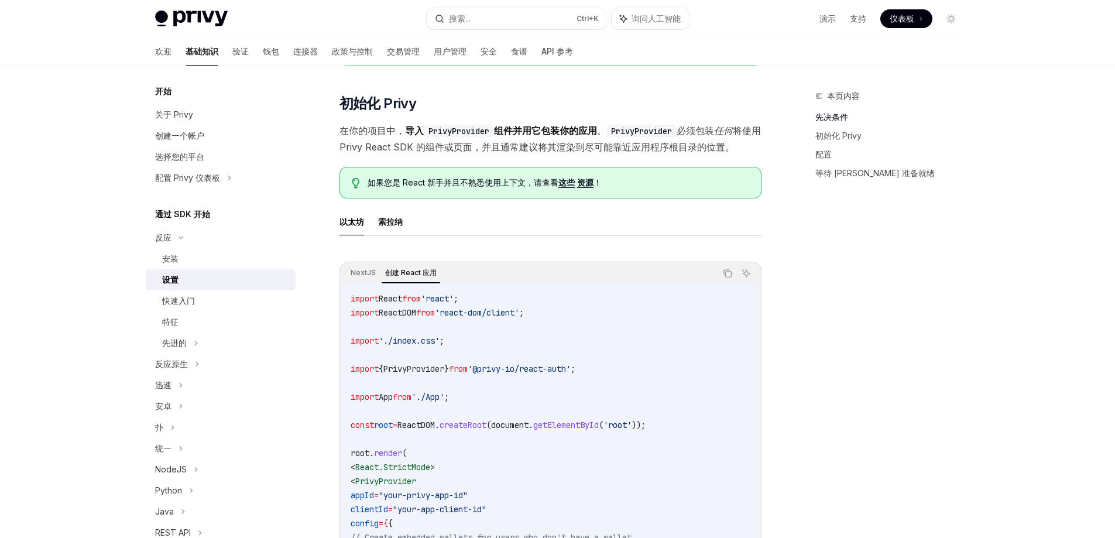
scroll to position [213, 0]
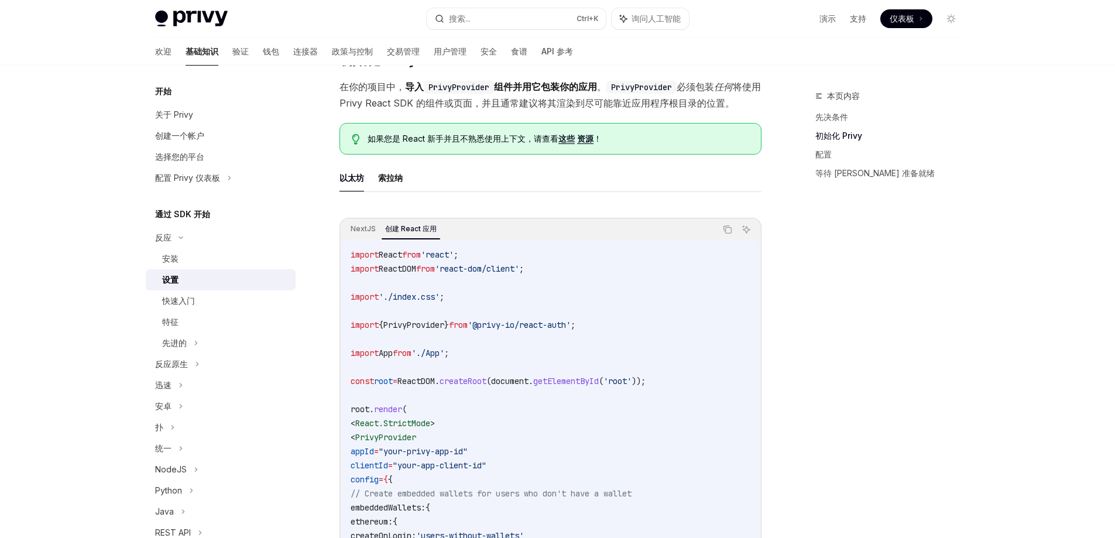
click at [413, 267] on span "ReactDOM" at bounding box center [397, 268] width 37 height 11
copy span "ReactDOM"
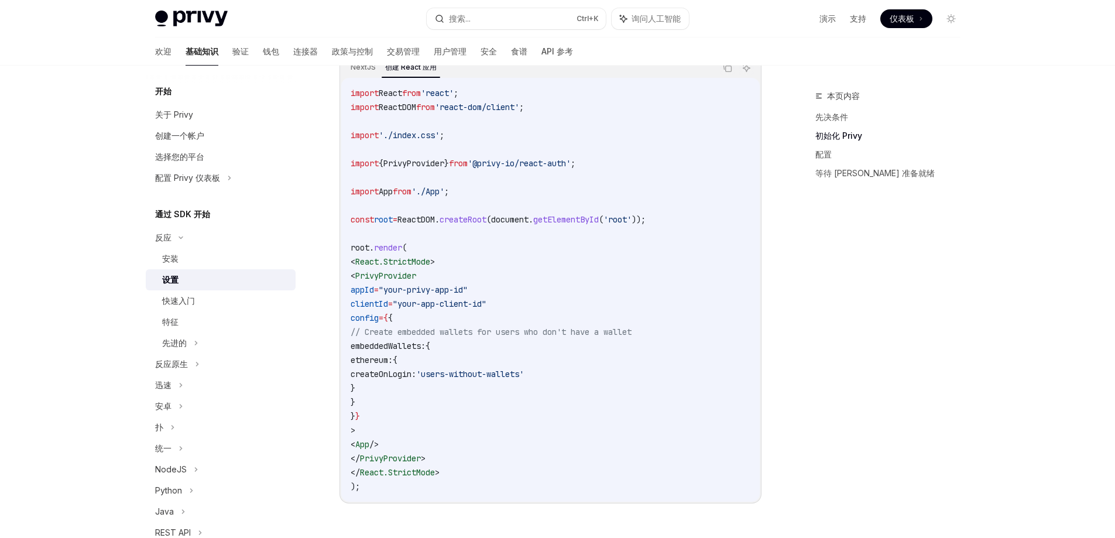
scroll to position [389, 0]
